Goal: Task Accomplishment & Management: Complete application form

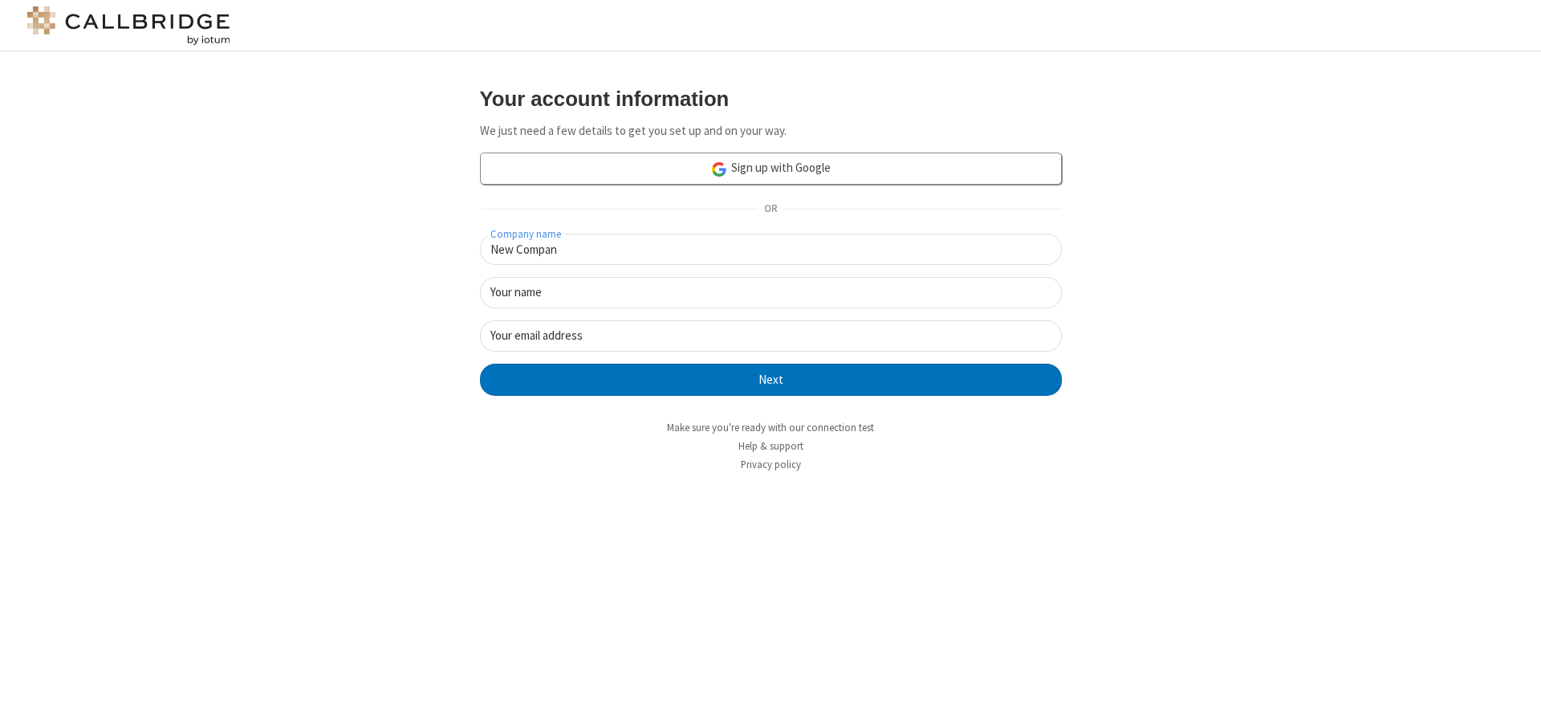
type input "New Company"
type input "New User"
type input "[EMAIL_ADDRESS]"
click button "Next" at bounding box center [771, 380] width 582 height 32
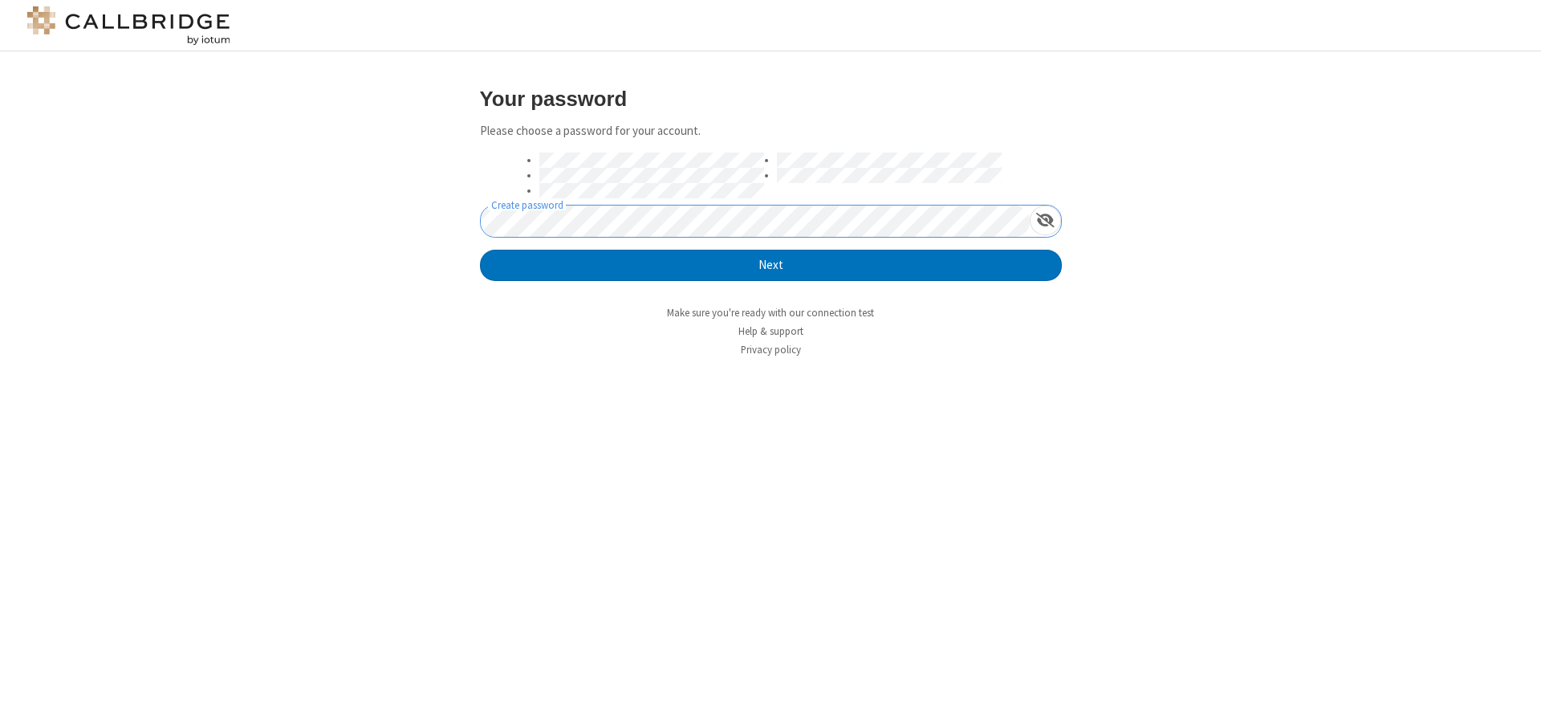
click at [480, 250] on button "Next" at bounding box center [771, 266] width 582 height 32
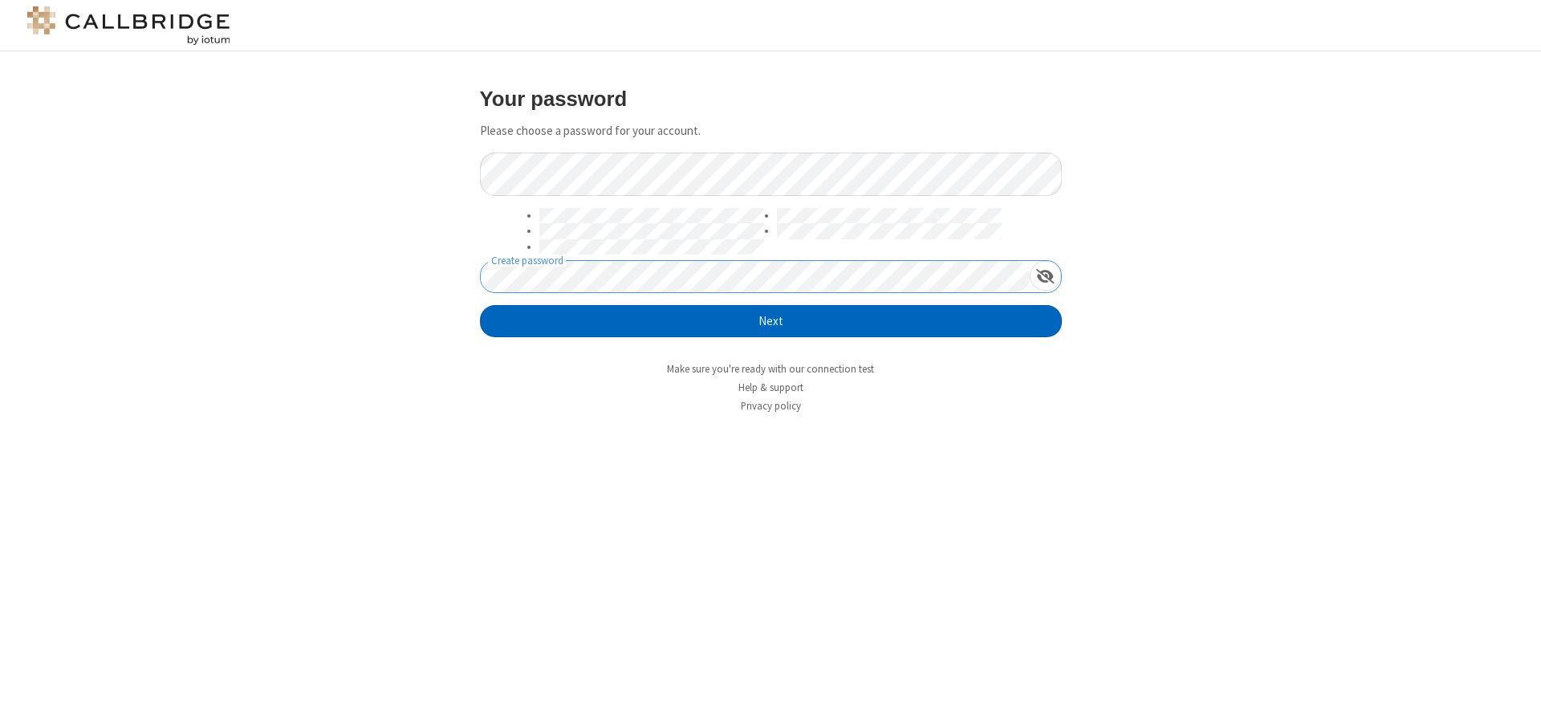
click at [771, 321] on button "Next" at bounding box center [771, 321] width 582 height 32
